Goal: Information Seeking & Learning: Learn about a topic

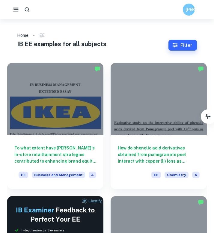
click at [15, 10] on icon "button" at bounding box center [15, 9] width 7 height 7
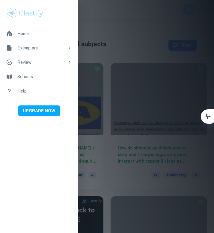
click at [88, 31] on div at bounding box center [107, 116] width 214 height 233
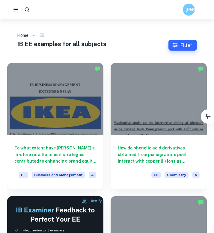
click at [33, 8] on div "[PERSON_NAME]" at bounding box center [107, 10] width 214 height 12
click at [30, 10] on button "button" at bounding box center [27, 9] width 11 height 11
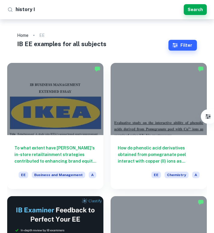
type input "history IA"
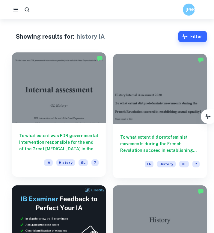
click at [52, 95] on div at bounding box center [59, 87] width 94 height 70
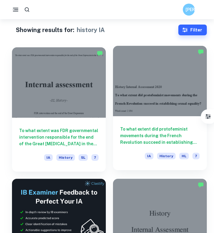
scroll to position [7, 0]
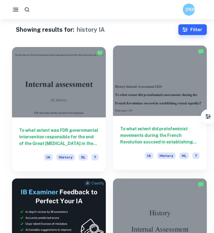
click at [140, 125] on div "To what extent did protofeminist movements during the French Revolution succeed…" at bounding box center [160, 143] width 94 height 54
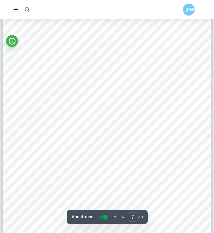
scroll to position [1596, 0]
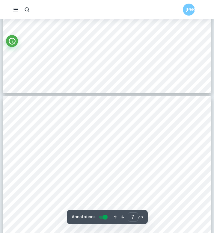
type input "6"
